Goal: Task Accomplishment & Management: Use online tool/utility

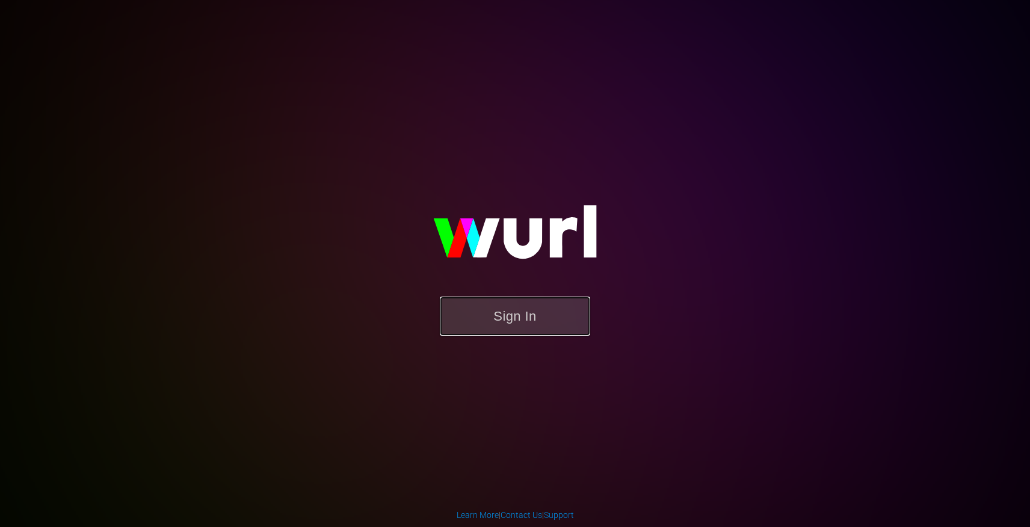
click at [505, 309] on button "Sign In" at bounding box center [515, 316] width 150 height 39
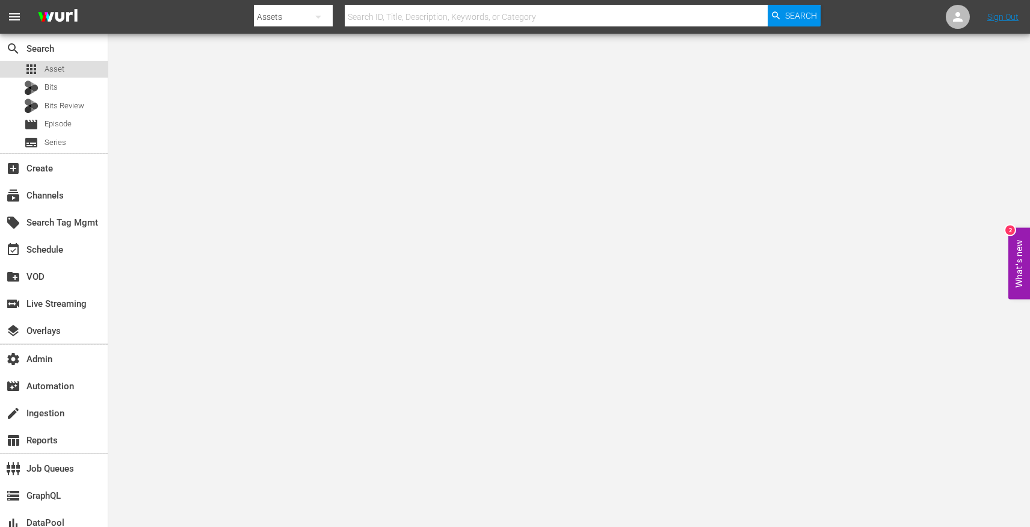
click at [39, 76] on div "apps Asset" at bounding box center [44, 69] width 40 height 17
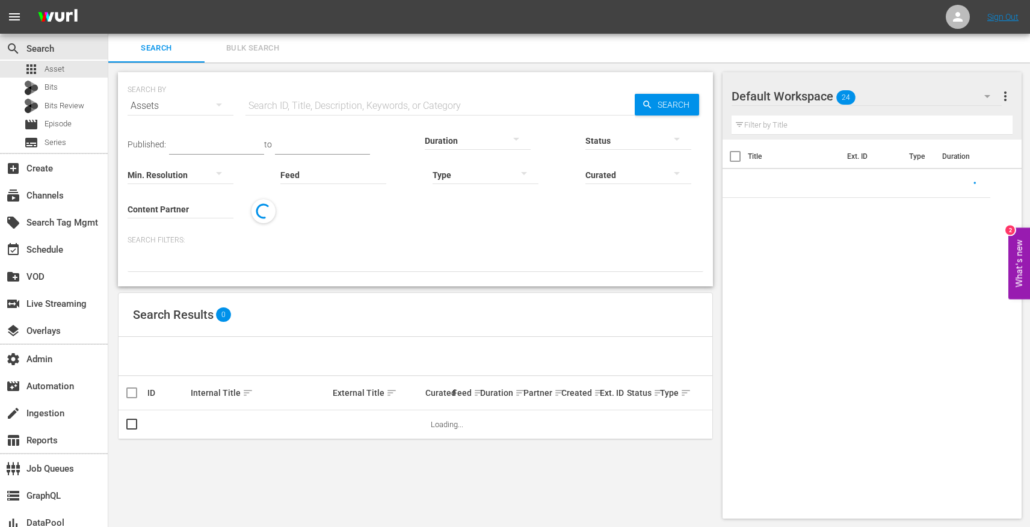
click at [270, 105] on input "text" at bounding box center [440, 105] width 389 height 29
paste input "191532092"
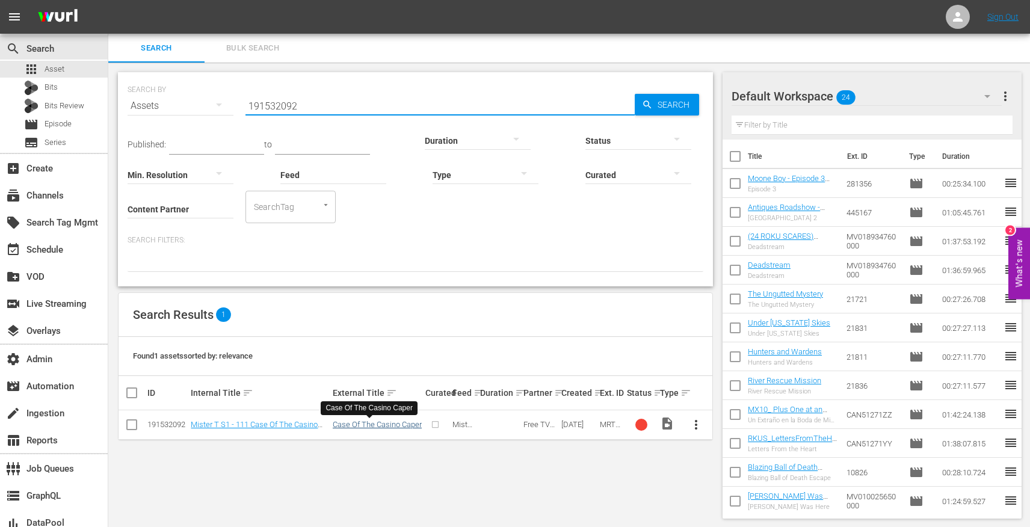
type input "191532092"
click at [348, 427] on link "Case Of The Casino Caper" at bounding box center [377, 424] width 89 height 9
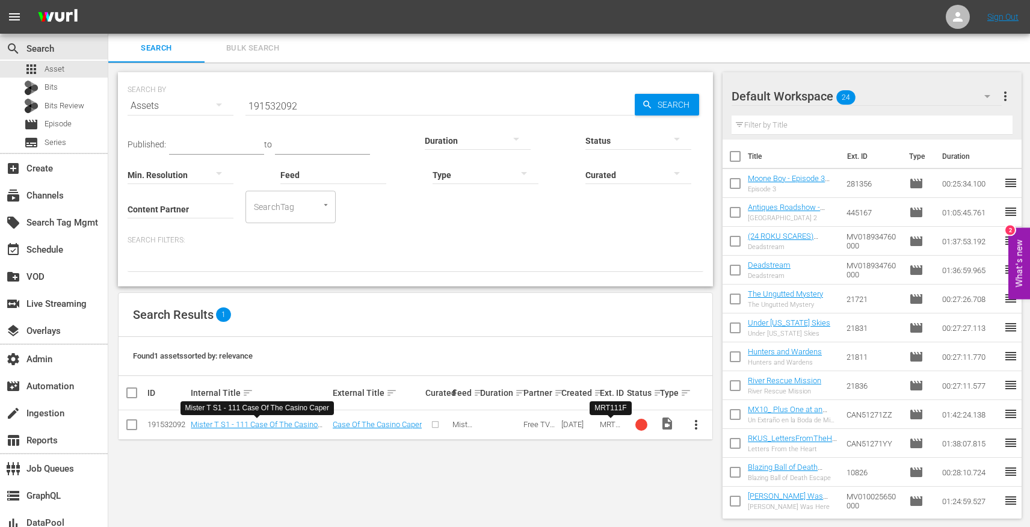
click at [607, 424] on span "MRT111F" at bounding box center [610, 429] width 20 height 18
copy span "MRT111F"
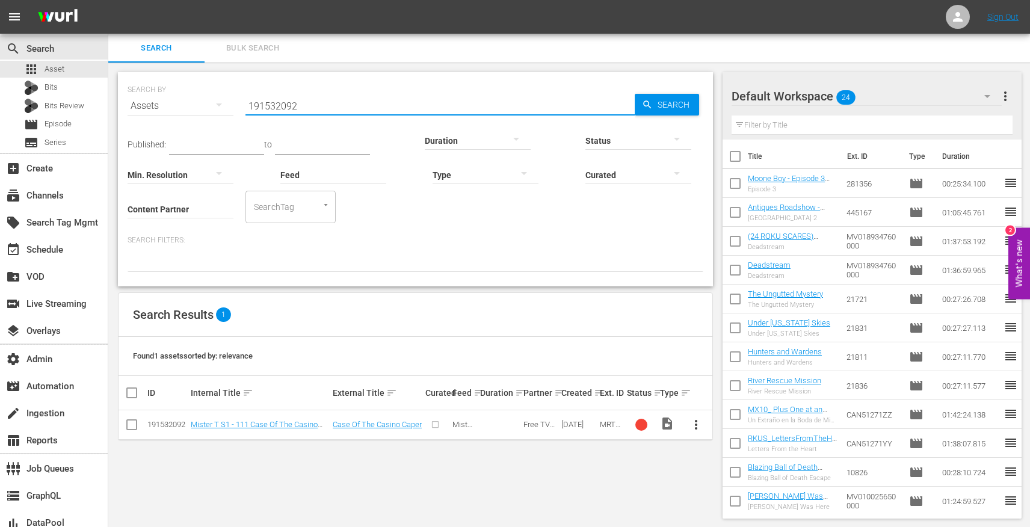
click at [285, 92] on input "191532092" at bounding box center [440, 105] width 389 height 29
paste input "MRT111F"
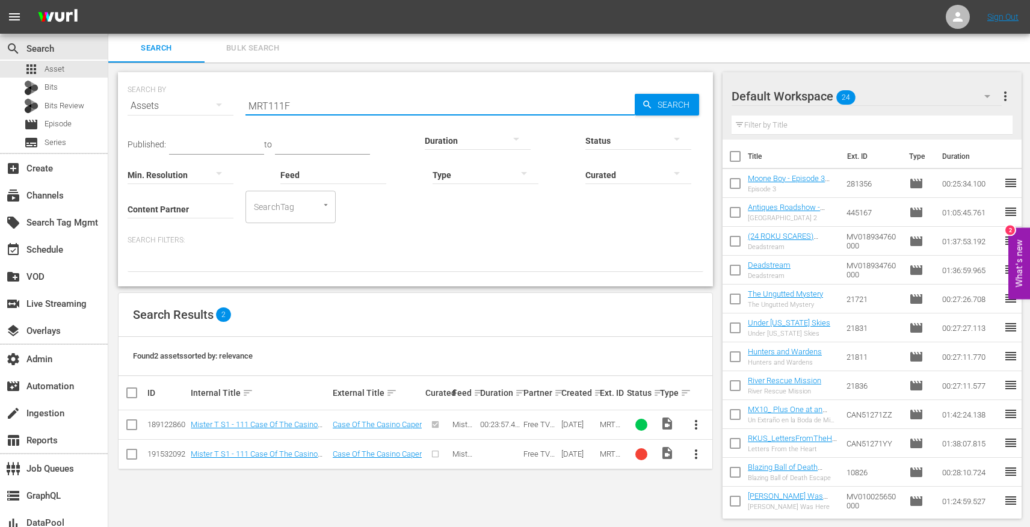
scroll to position [1, 0]
type input "MRT111F"
click at [699, 459] on span "more_vert" at bounding box center [696, 453] width 14 height 14
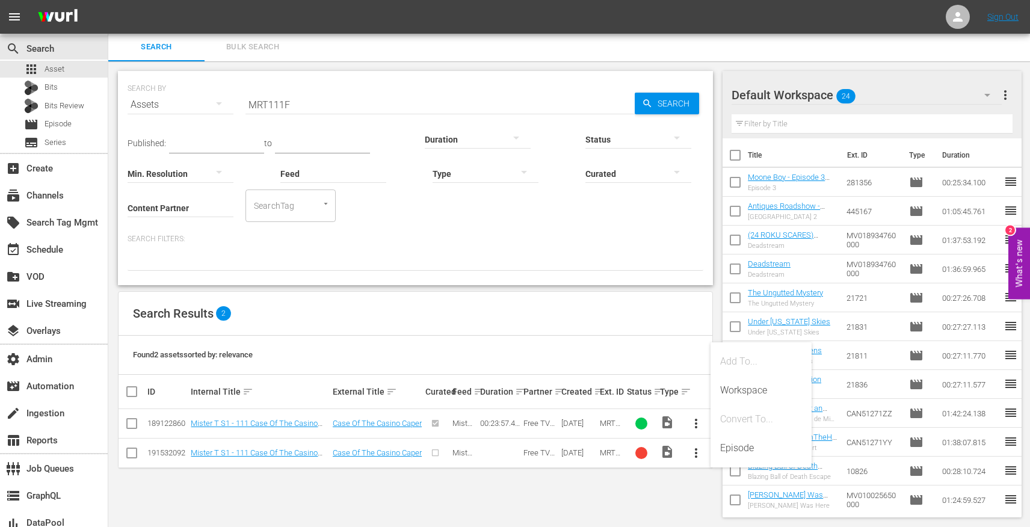
click at [612, 474] on div "SEARCH BY Search By Assets Search ID, Title, Description, Keywords, or Category…" at bounding box center [415, 294] width 614 height 466
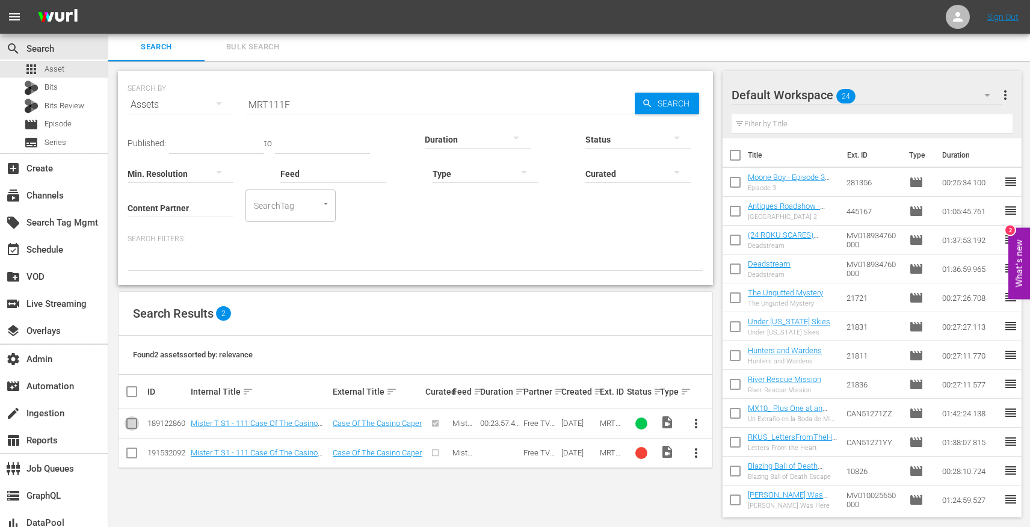
click at [133, 425] on input "checkbox" at bounding box center [132, 426] width 14 height 14
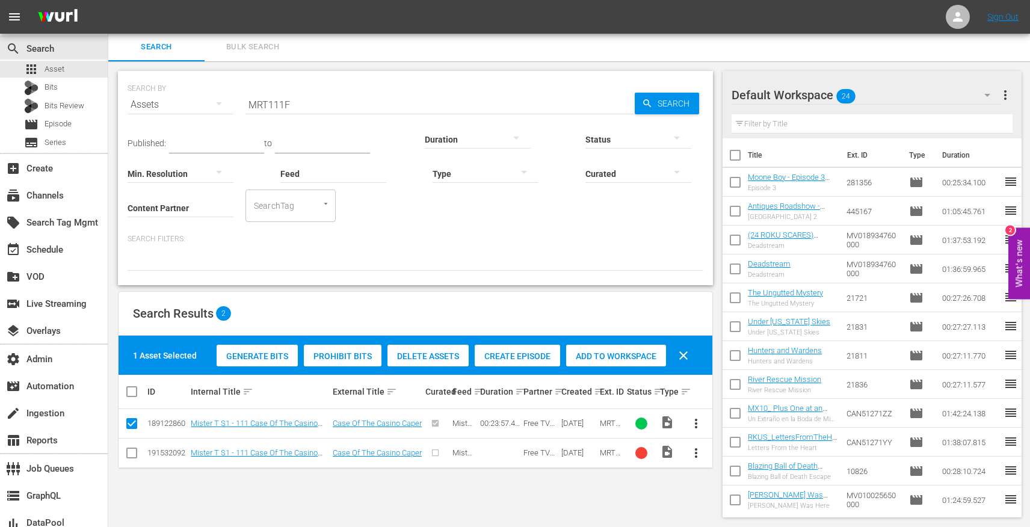
click at [133, 425] on input "checkbox" at bounding box center [132, 426] width 14 height 14
checkbox input "false"
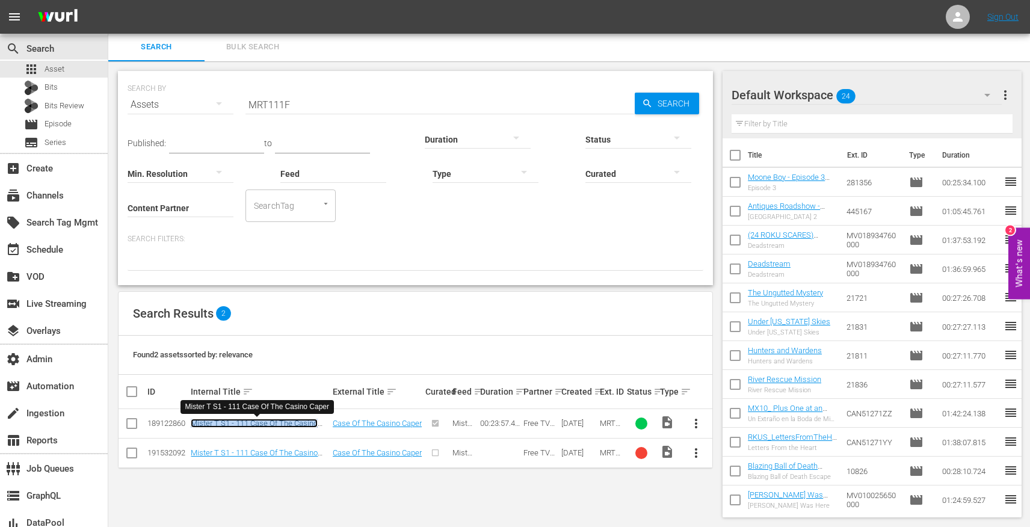
copy link "Mister T S1 - 111 Case Of The Casino Caper"
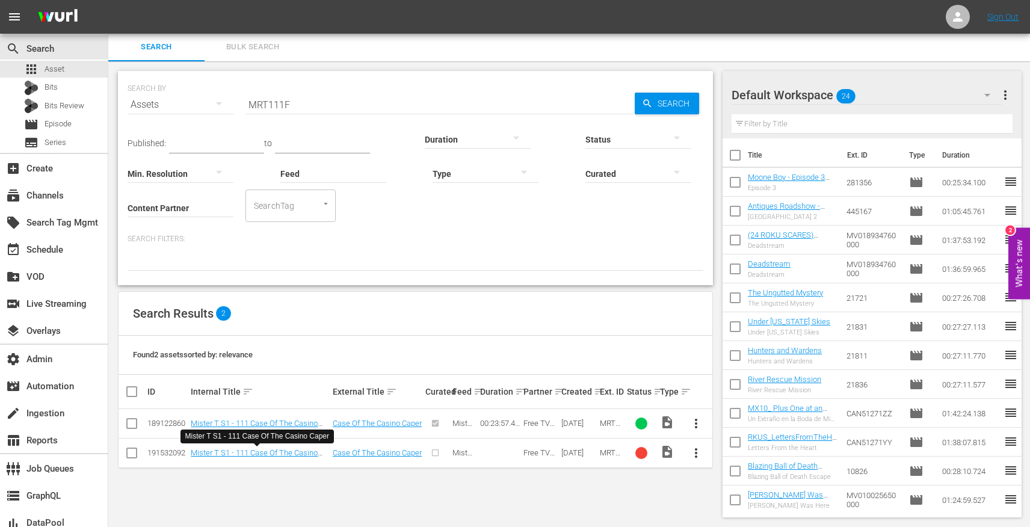
click at [158, 424] on div "189122860" at bounding box center [167, 423] width 40 height 9
copy div "189122860"
click at [153, 443] on td "191532092" at bounding box center [167, 452] width 43 height 29
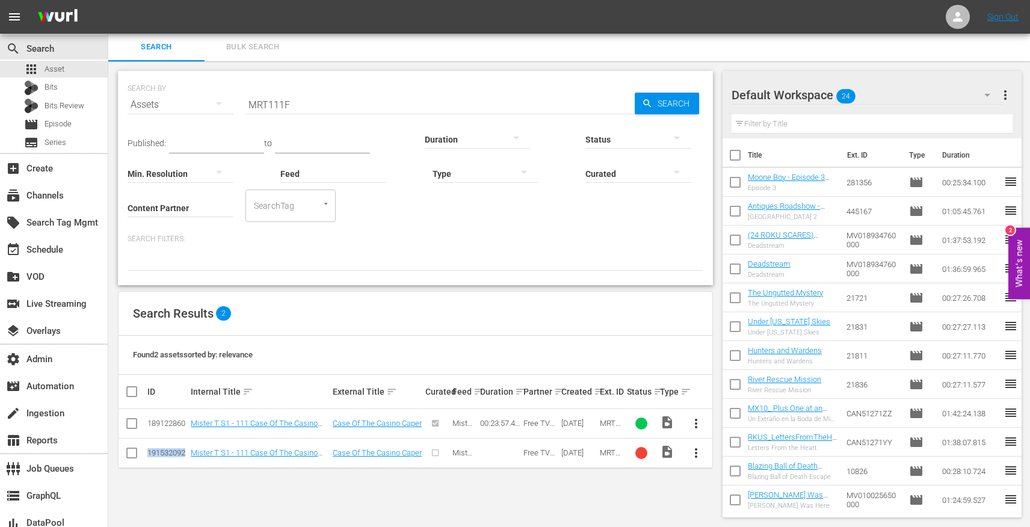
copy div "191532092"
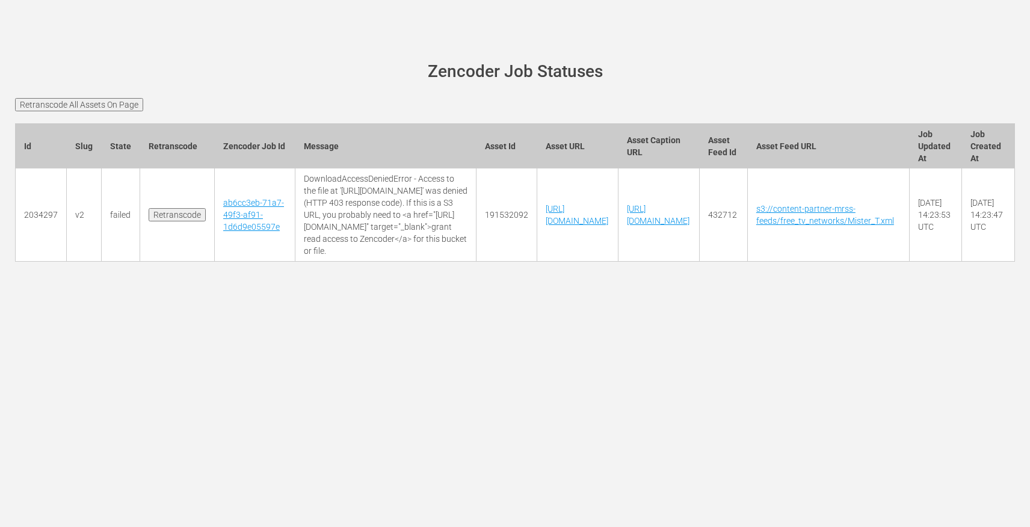
click at [183, 208] on input "Retranscode" at bounding box center [177, 214] width 57 height 13
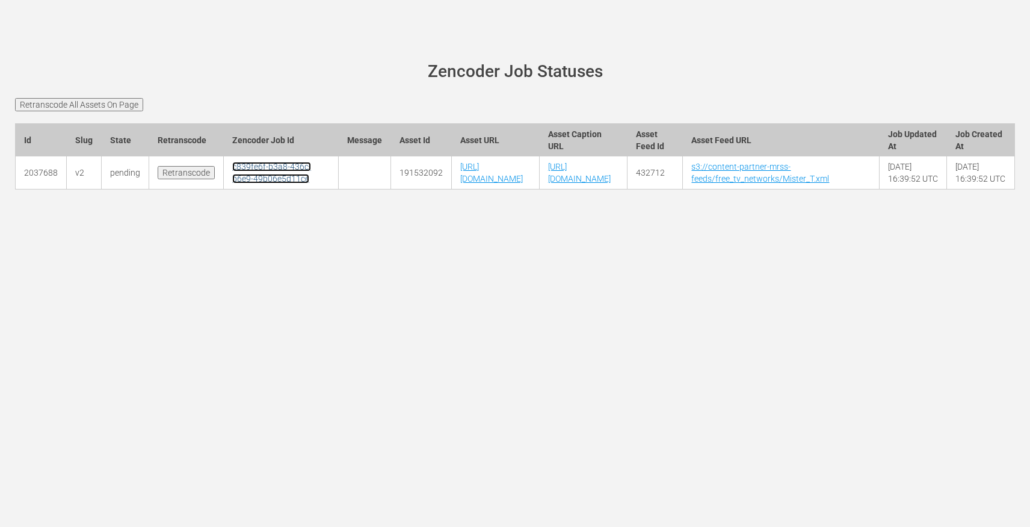
click at [248, 177] on link "c839fe6f-b3a8-436c-b6e9-49b06e5d11ce" at bounding box center [271, 173] width 79 height 22
